Goal: Browse casually

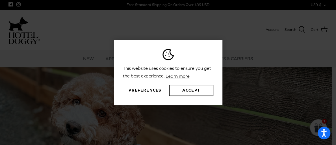
click at [153, 94] on button "Preferences" at bounding box center [145, 90] width 44 height 11
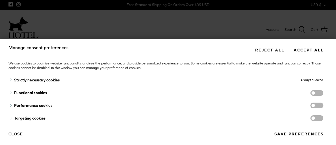
click at [44, 82] on div "Strictly necessary cookies" at bounding box center [118, 80] width 220 height 13
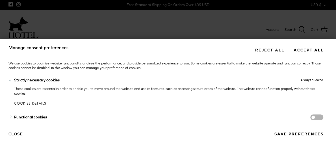
click at [14, 132] on button "Close" at bounding box center [15, 134] width 14 height 10
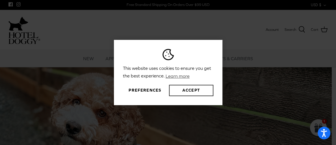
click at [199, 92] on button "Accept" at bounding box center [191, 90] width 44 height 11
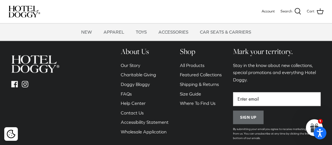
scroll to position [603, 0]
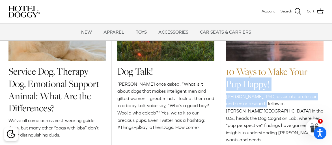
drag, startPoint x: 322, startPoint y: 101, endPoint x: 307, endPoint y: 71, distance: 34.4
click at [307, 71] on div "10 Ways to Make Your Pup Happy! [PERSON_NAME], PhD, associate professor and sen…" at bounding box center [274, 60] width 97 height 193
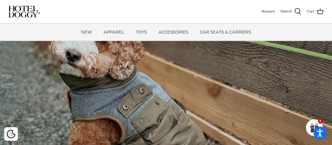
scroll to position [0, 0]
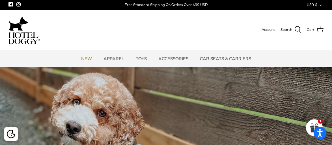
click at [89, 55] on link "NEW" at bounding box center [86, 58] width 21 height 17
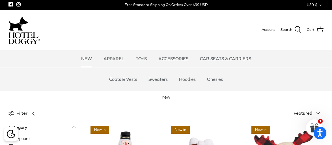
click at [17, 42] on img at bounding box center [24, 38] width 32 height 12
